Goal: Task Accomplishment & Management: Use online tool/utility

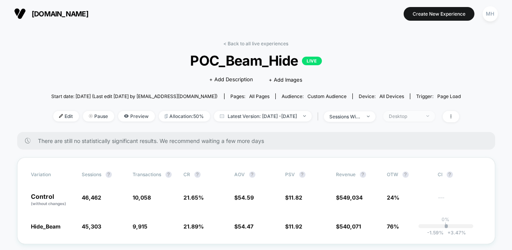
click at [417, 120] on span "Desktop" at bounding box center [409, 116] width 52 height 11
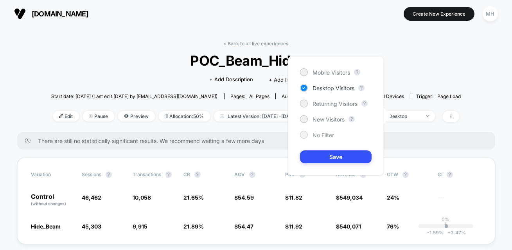
click at [313, 134] on span "No Filter" at bounding box center [322, 135] width 21 height 7
click at [315, 156] on button "Save" at bounding box center [336, 156] width 72 height 13
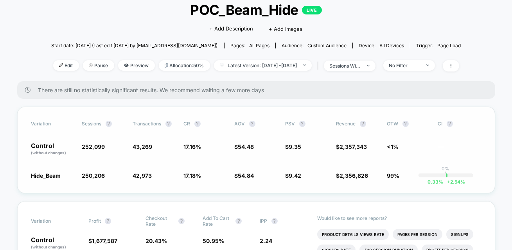
scroll to position [51, 0]
click at [375, 67] on span "sessions with impression" at bounding box center [350, 65] width 52 height 11
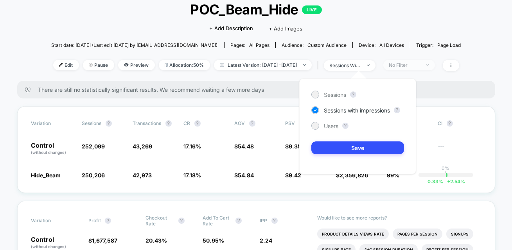
click at [418, 60] on span "No Filter" at bounding box center [409, 65] width 52 height 11
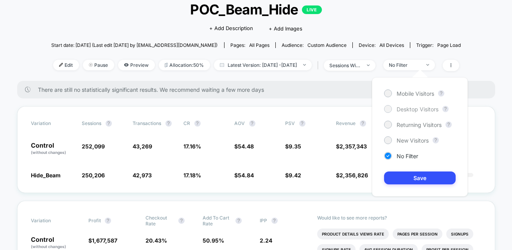
click at [384, 106] on div "Desktop Visitors" at bounding box center [411, 109] width 54 height 8
click at [414, 178] on button "Save" at bounding box center [420, 178] width 72 height 13
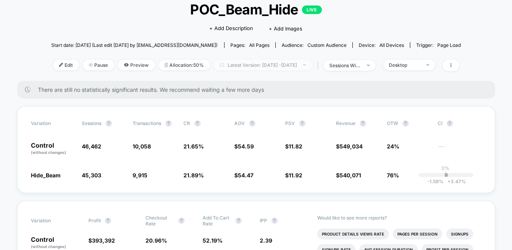
click at [254, 60] on span "Latest Version: [DATE] - [DATE]" at bounding box center [263, 65] width 98 height 11
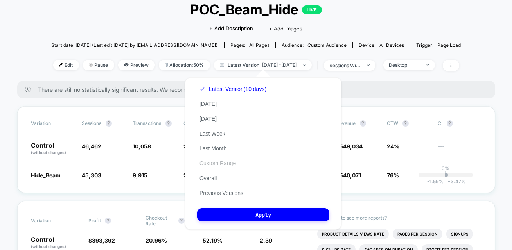
click at [216, 162] on button "Custom Range" at bounding box center [217, 163] width 41 height 7
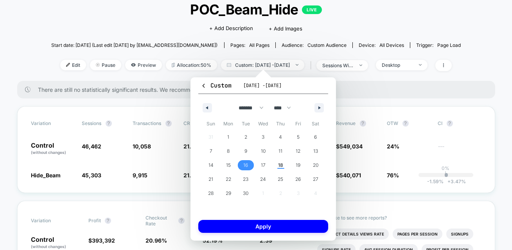
click at [243, 169] on span "16" at bounding box center [246, 165] width 18 height 10
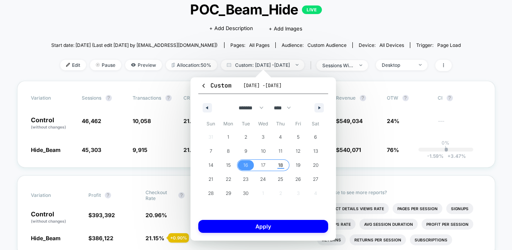
click at [278, 169] on span "18" at bounding box center [280, 165] width 5 height 14
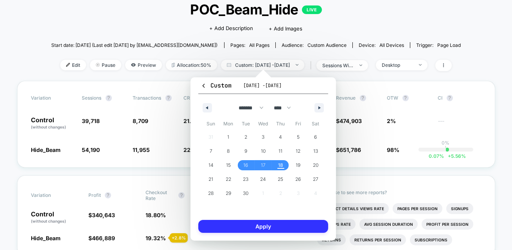
click at [277, 225] on button "Apply" at bounding box center [263, 226] width 130 height 13
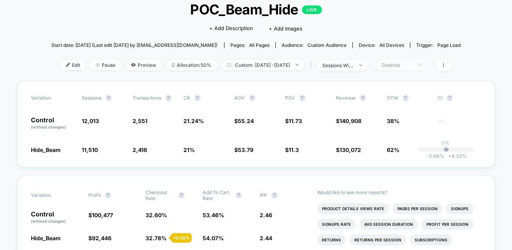
click at [400, 66] on div "Desktop" at bounding box center [396, 65] width 31 height 6
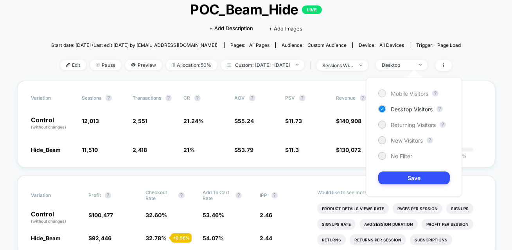
click at [386, 91] on div "Mobile Visitors" at bounding box center [403, 93] width 50 height 8
click at [394, 181] on button "Save" at bounding box center [414, 178] width 72 height 13
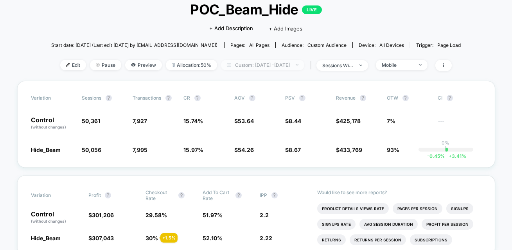
click at [270, 64] on span "Custom: Sep 16, 2025 - Sep 18, 2025" at bounding box center [262, 65] width 83 height 11
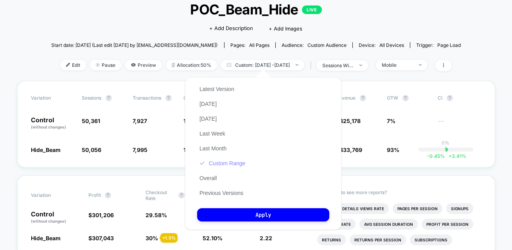
click at [239, 163] on button "Custom Range" at bounding box center [222, 163] width 50 height 7
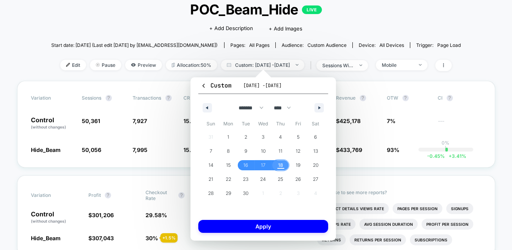
click at [283, 168] on span "18" at bounding box center [280, 165] width 5 height 14
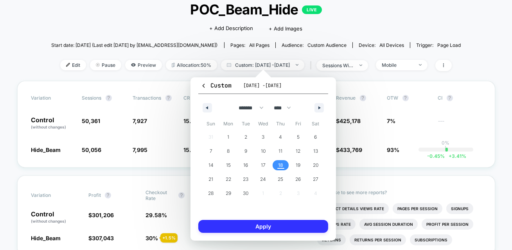
click at [279, 222] on button "Apply" at bounding box center [263, 226] width 130 height 13
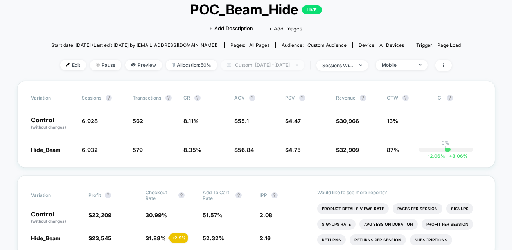
click at [301, 63] on span "Custom: Sep 18, 2025 - Sep 18, 2025" at bounding box center [262, 65] width 83 height 11
select select "*"
select select "****"
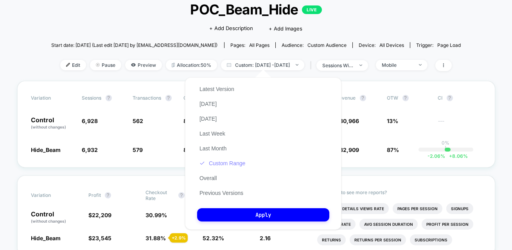
click at [235, 164] on button "Custom Range" at bounding box center [222, 163] width 50 height 7
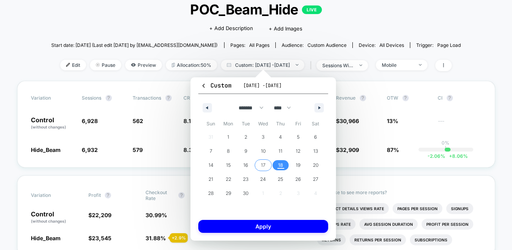
click at [257, 165] on span "17" at bounding box center [263, 165] width 18 height 10
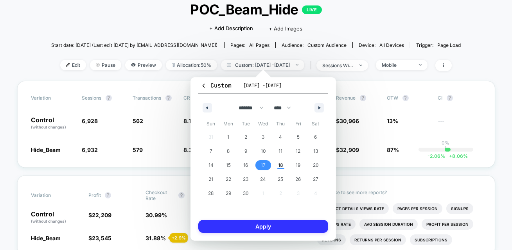
click at [264, 223] on button "Apply" at bounding box center [263, 226] width 130 height 13
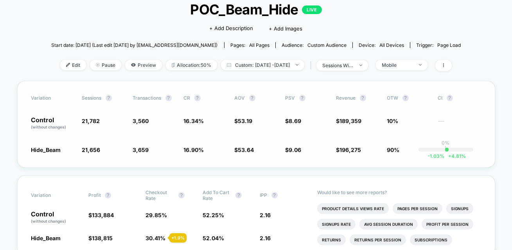
click at [216, 121] on span "16.34 %" at bounding box center [205, 123] width 43 height 13
